Goal: Find specific page/section: Find specific page/section

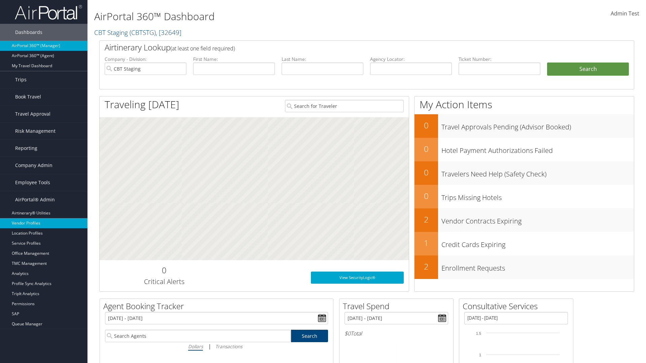
click at [44, 223] on link "Vendor Profiles" at bounding box center [43, 223] width 87 height 10
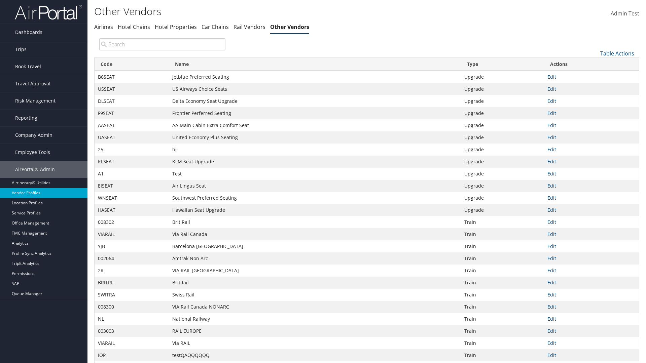
click at [131, 64] on th "Code" at bounding box center [131, 64] width 74 height 13
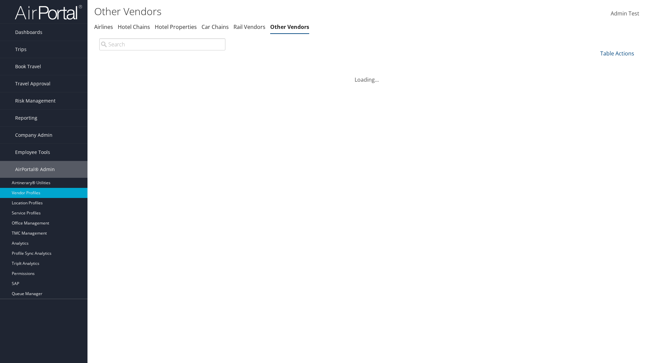
scroll to position [58, 0]
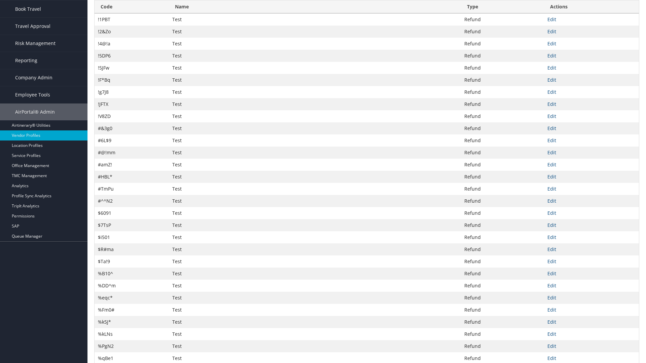
click at [131, 13] on th "Code" at bounding box center [131, 6] width 74 height 13
click at [315, 13] on th "Name" at bounding box center [315, 6] width 292 height 13
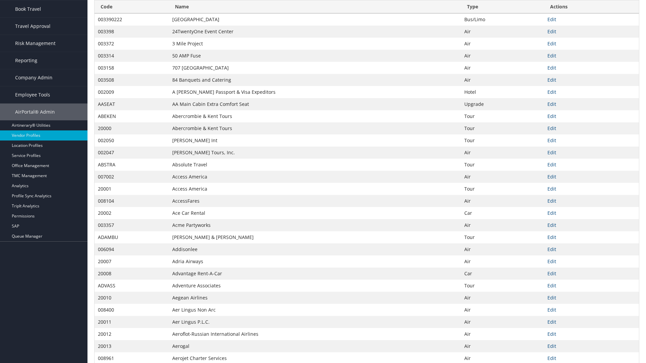
click at [315, 13] on th "Name" at bounding box center [315, 6] width 292 height 13
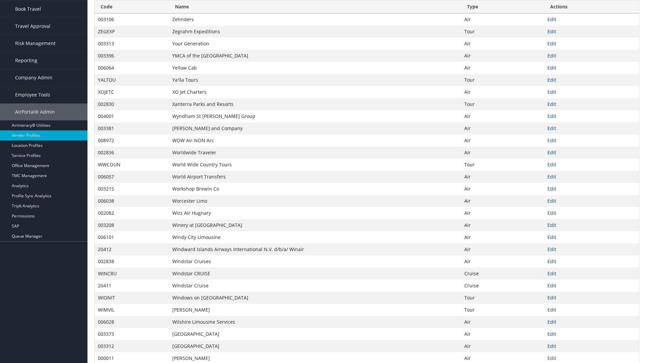
click at [502, 7] on th "Type" at bounding box center [502, 6] width 83 height 13
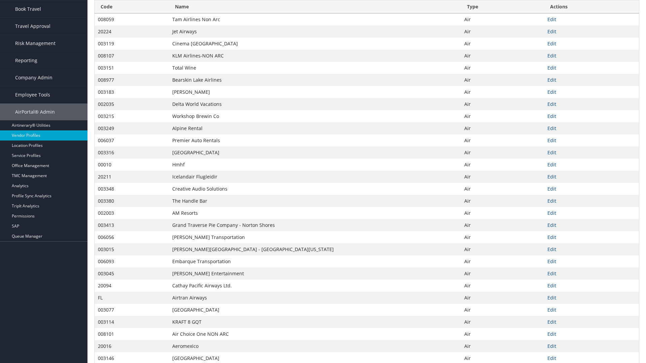
click at [502, 7] on th "Type" at bounding box center [502, 6] width 83 height 13
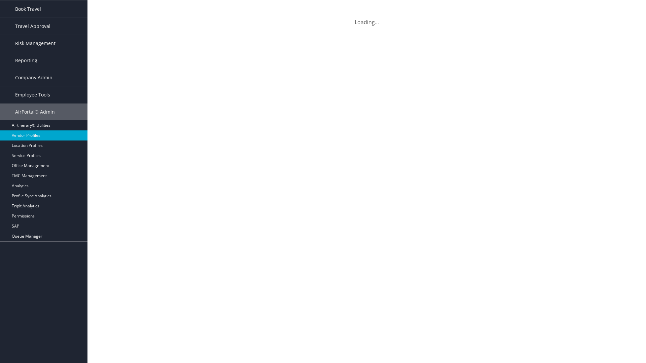
scroll to position [0, 0]
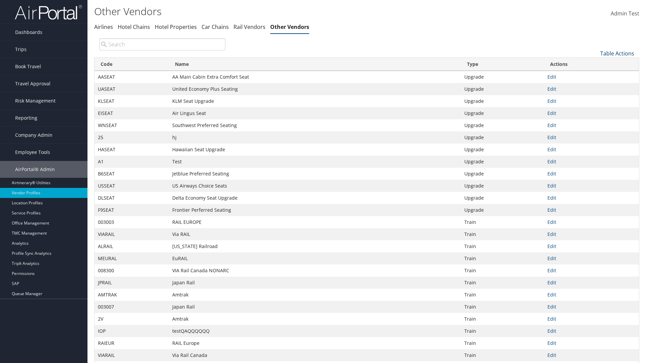
click at [617, 53] on link "Table Actions" at bounding box center [617, 53] width 34 height 7
click at [594, 76] on link "25" at bounding box center [594, 75] width 88 height 11
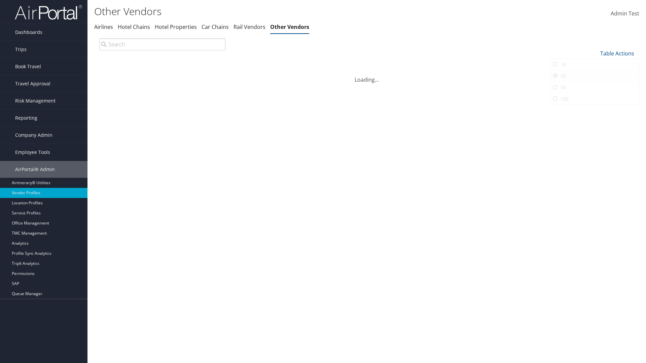
scroll to position [22, 0]
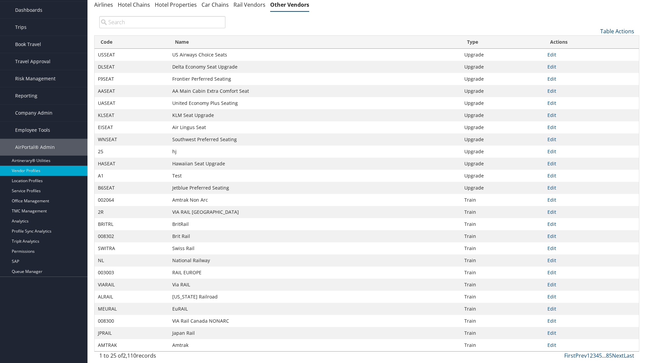
click at [617, 31] on link "Table Actions" at bounding box center [617, 31] width 34 height 7
click at [594, 76] on link "Page Length" at bounding box center [594, 75] width 88 height 11
